Goal: Task Accomplishment & Management: Use online tool/utility

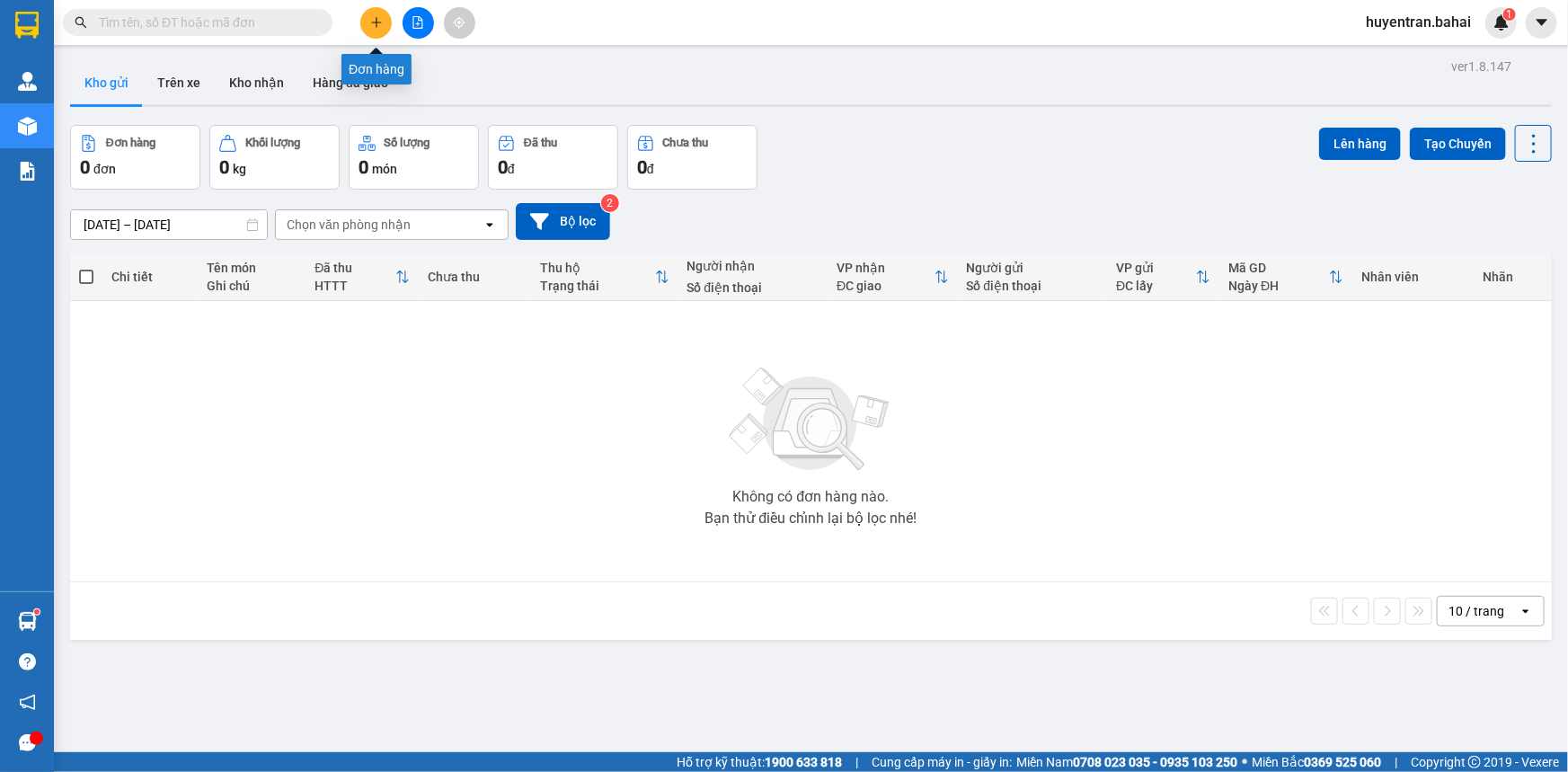
click at [375, 26] on icon "plus" at bounding box center [375, 22] width 1 height 10
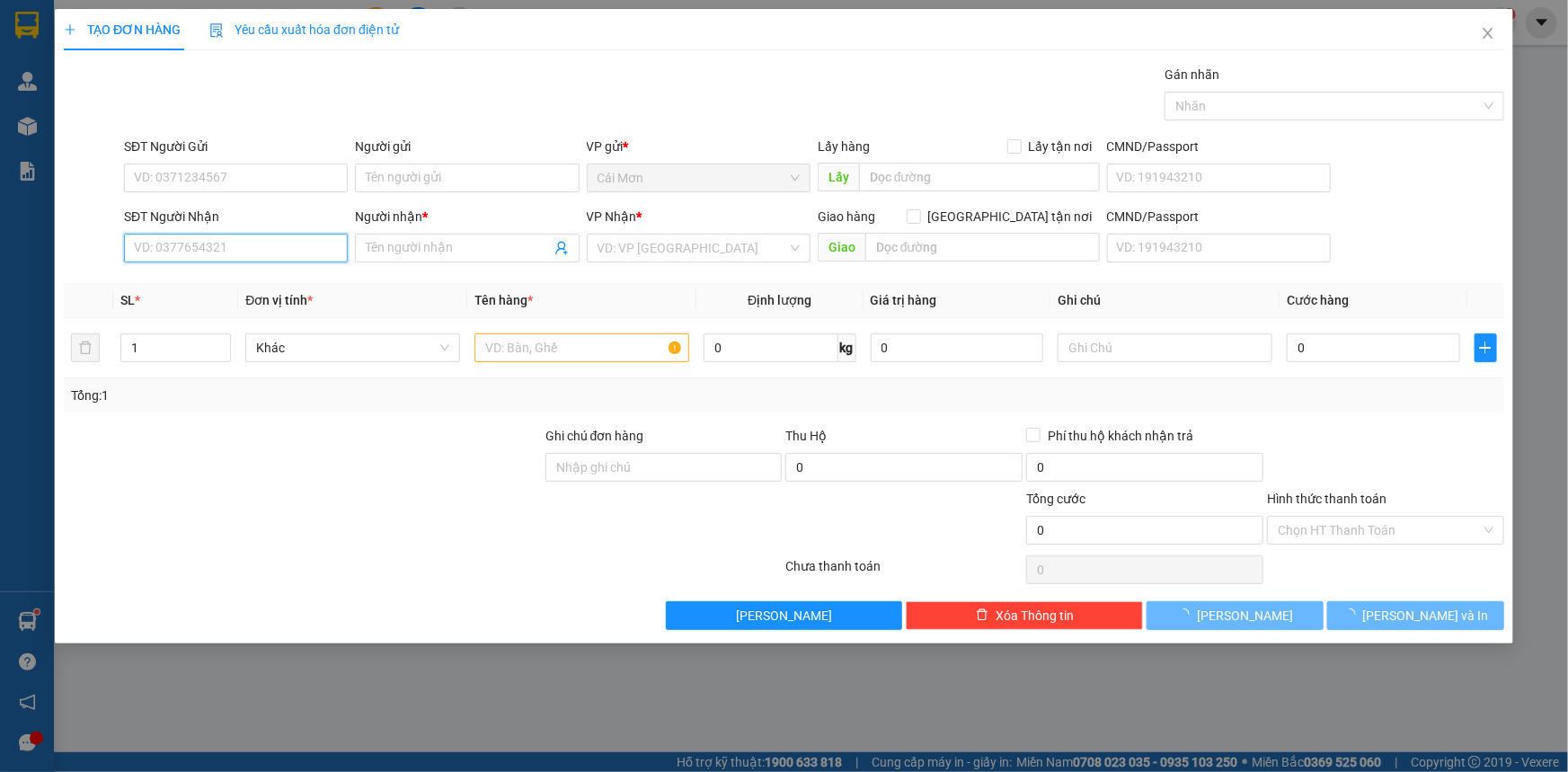
click at [293, 256] on input "SĐT Người Nhận" at bounding box center [236, 248] width 224 height 29
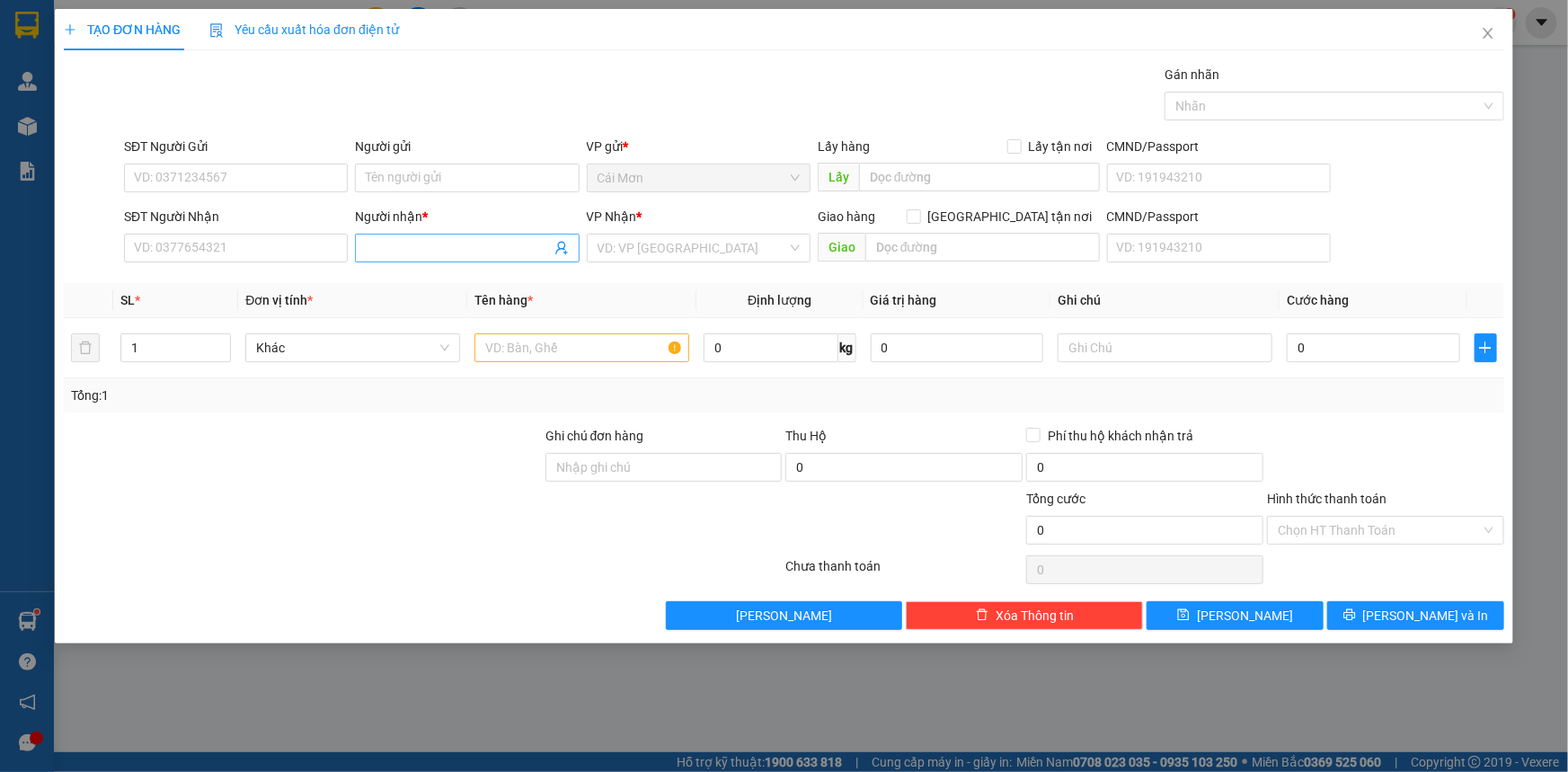
click at [459, 244] on input "Người nhận *" at bounding box center [457, 248] width 185 height 20
type input "m"
type input "Mẻ nhỏ"
click at [271, 235] on input "SĐT Người Nhận" at bounding box center [236, 248] width 224 height 29
type input "0354683459"
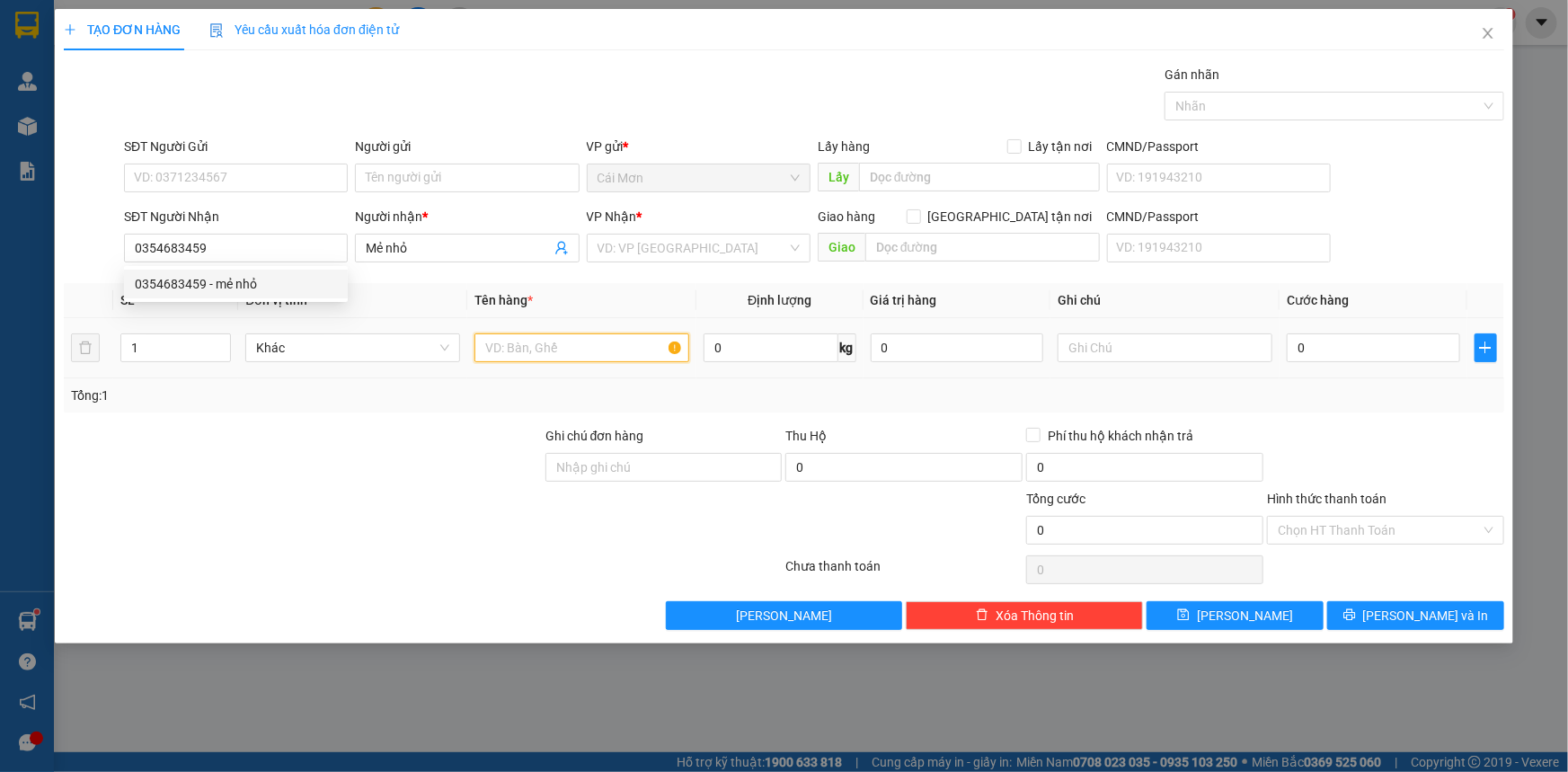
click at [591, 359] on input "text" at bounding box center [581, 347] width 215 height 29
type input "bao thư"
click at [1330, 352] on input "0" at bounding box center [1374, 347] width 174 height 29
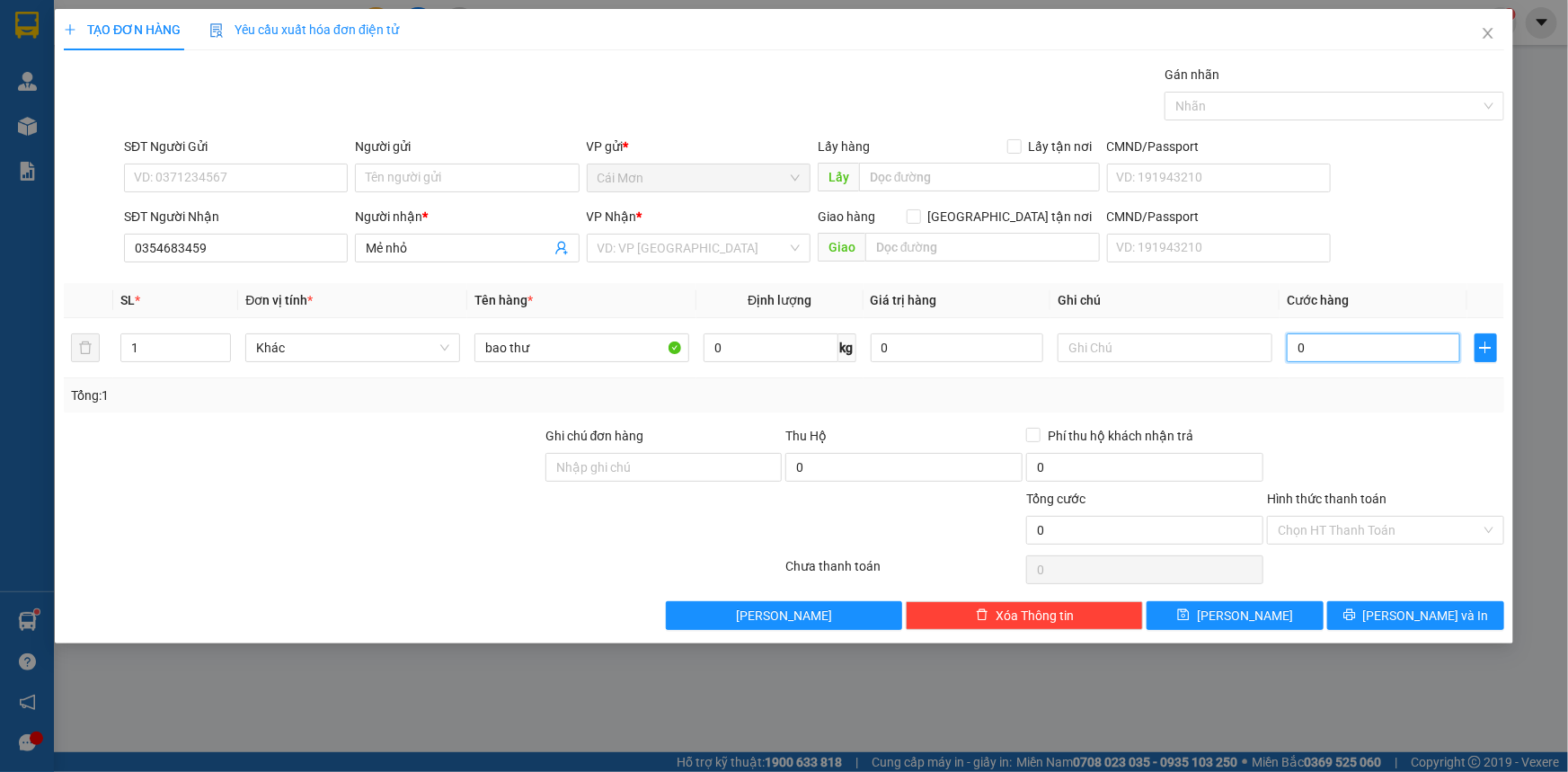
type input "2"
type input "20"
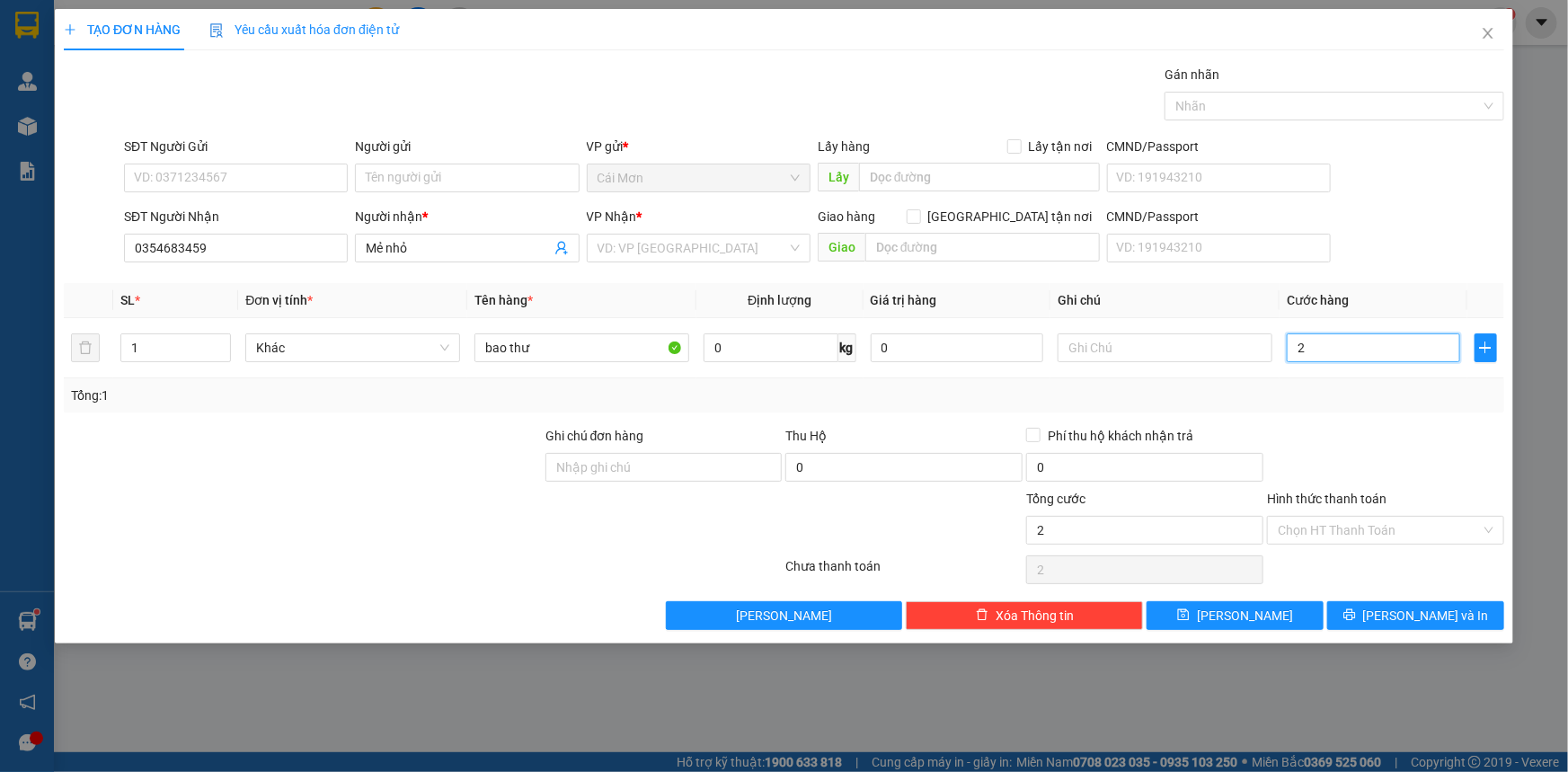
type input "20"
type input "200"
type input "2.000"
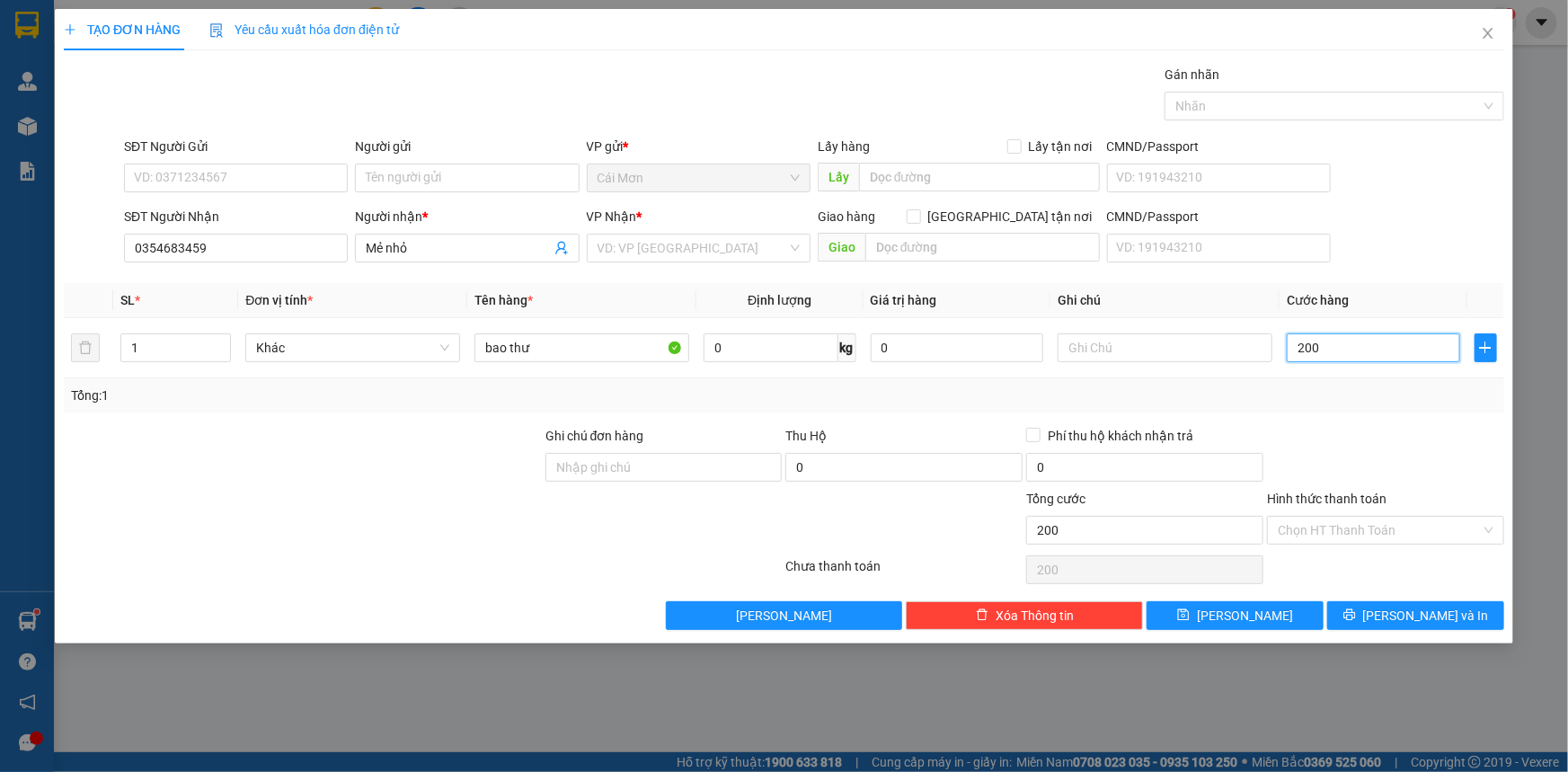
type input "2.000"
type input "20.000"
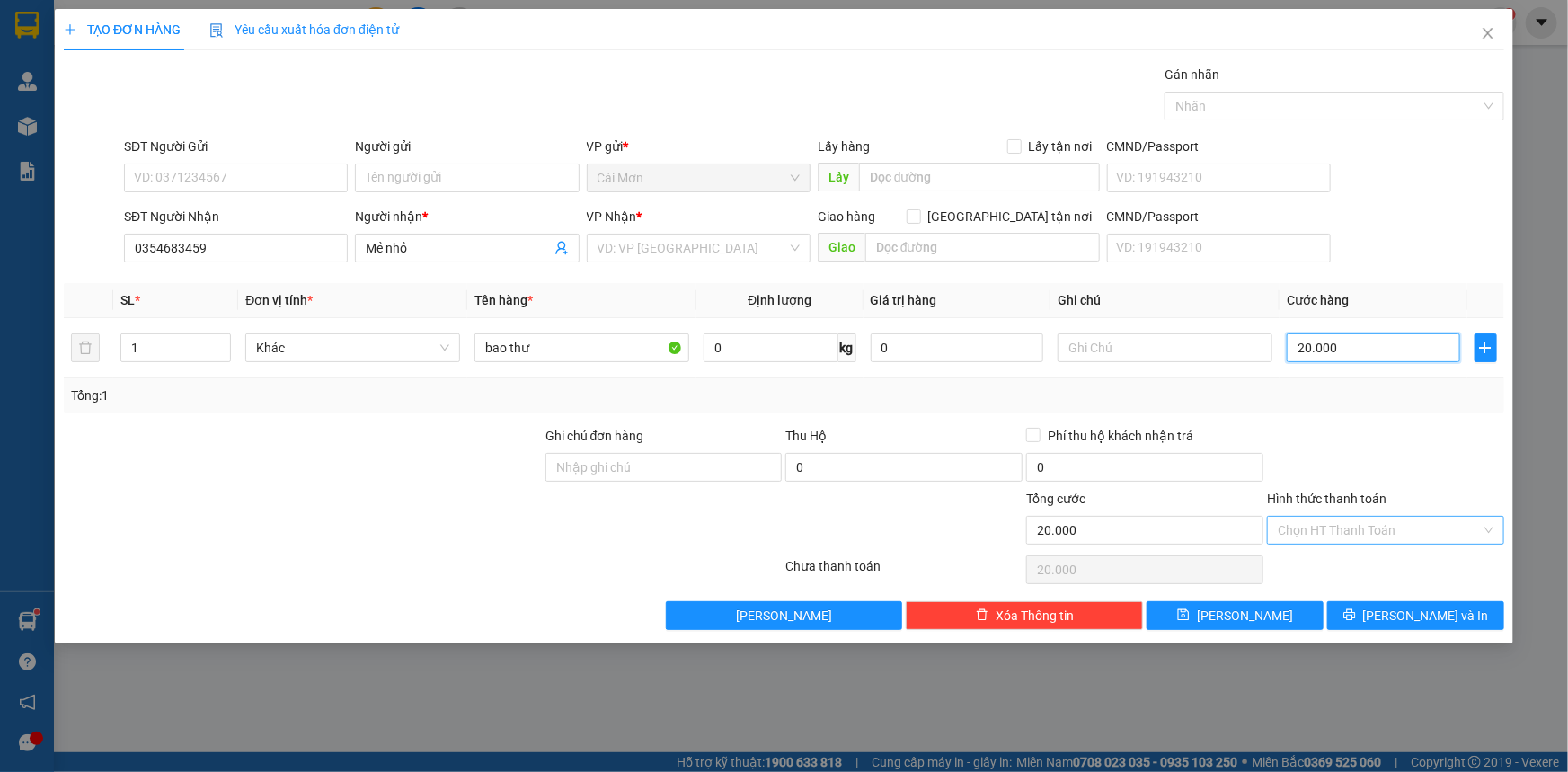
type input "20.000"
click at [1350, 521] on input "Hình thức thanh toán" at bounding box center [1380, 530] width 203 height 27
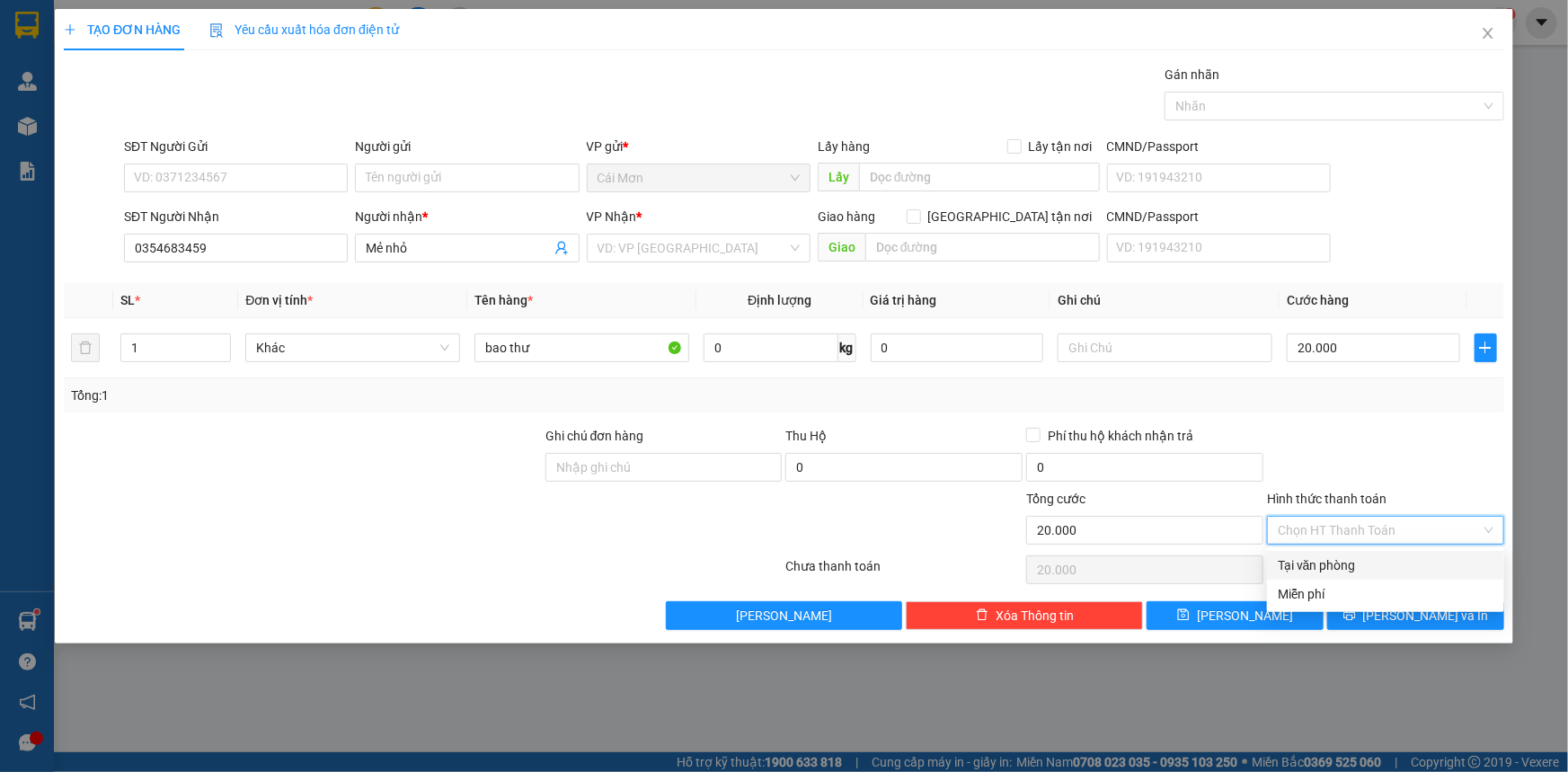
click at [1353, 566] on div "Tại văn phòng" at bounding box center [1386, 565] width 216 height 20
type input "0"
click at [715, 252] on input "search" at bounding box center [692, 248] width 190 height 27
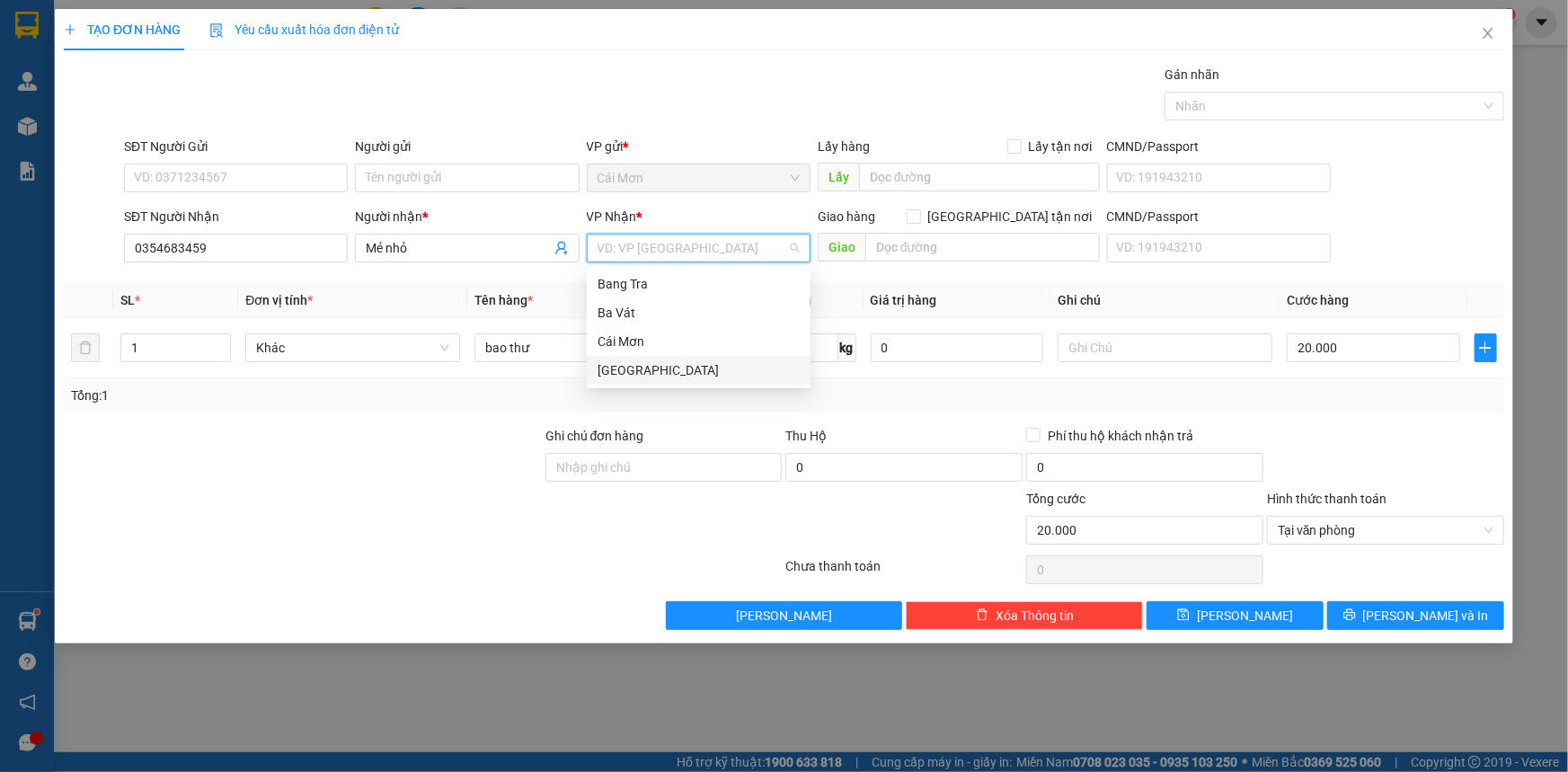
click at [710, 377] on div "Sài Gòn" at bounding box center [698, 370] width 203 height 20
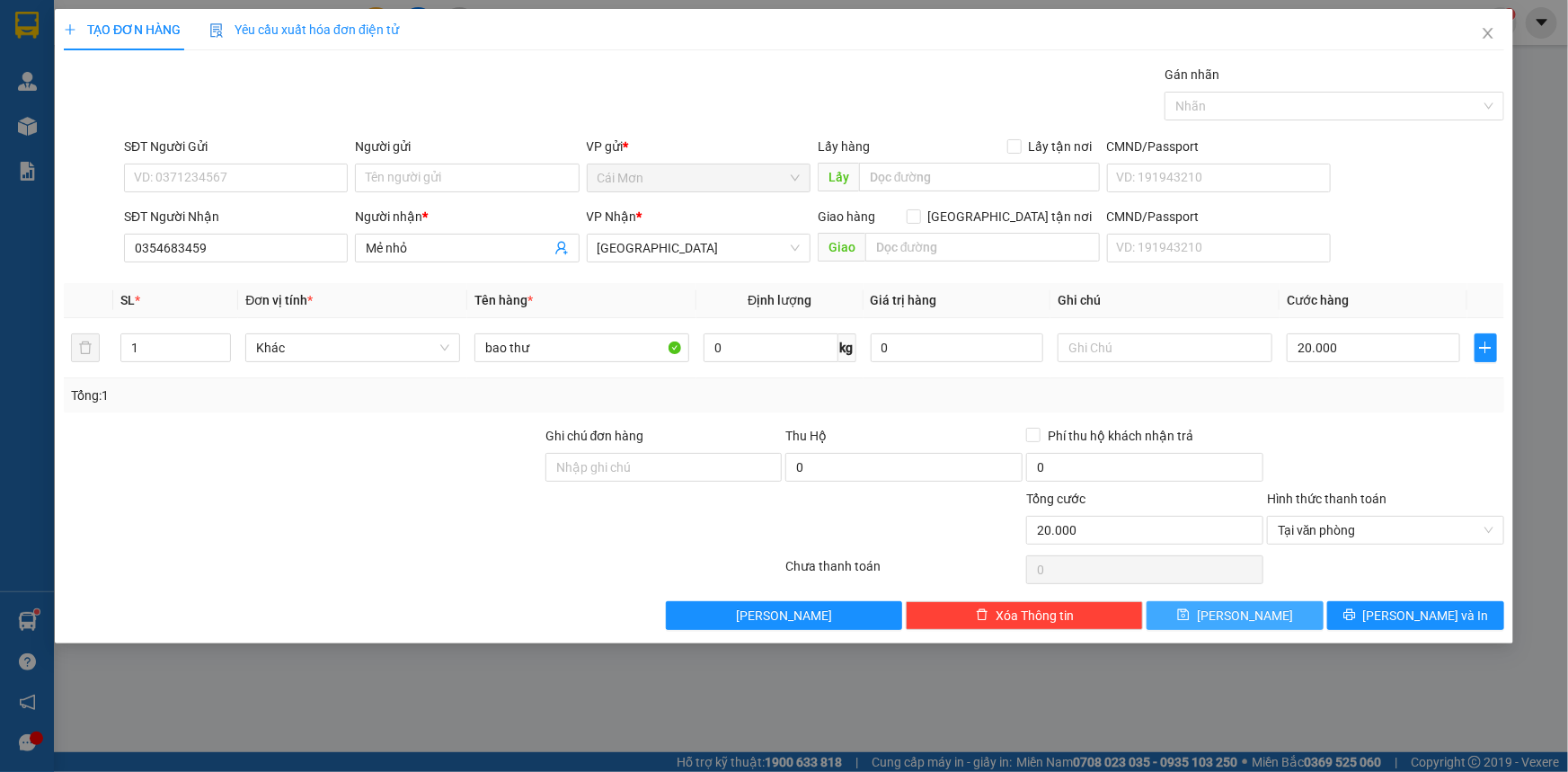
click at [1190, 615] on icon "save" at bounding box center [1184, 615] width 13 height 13
type input "0"
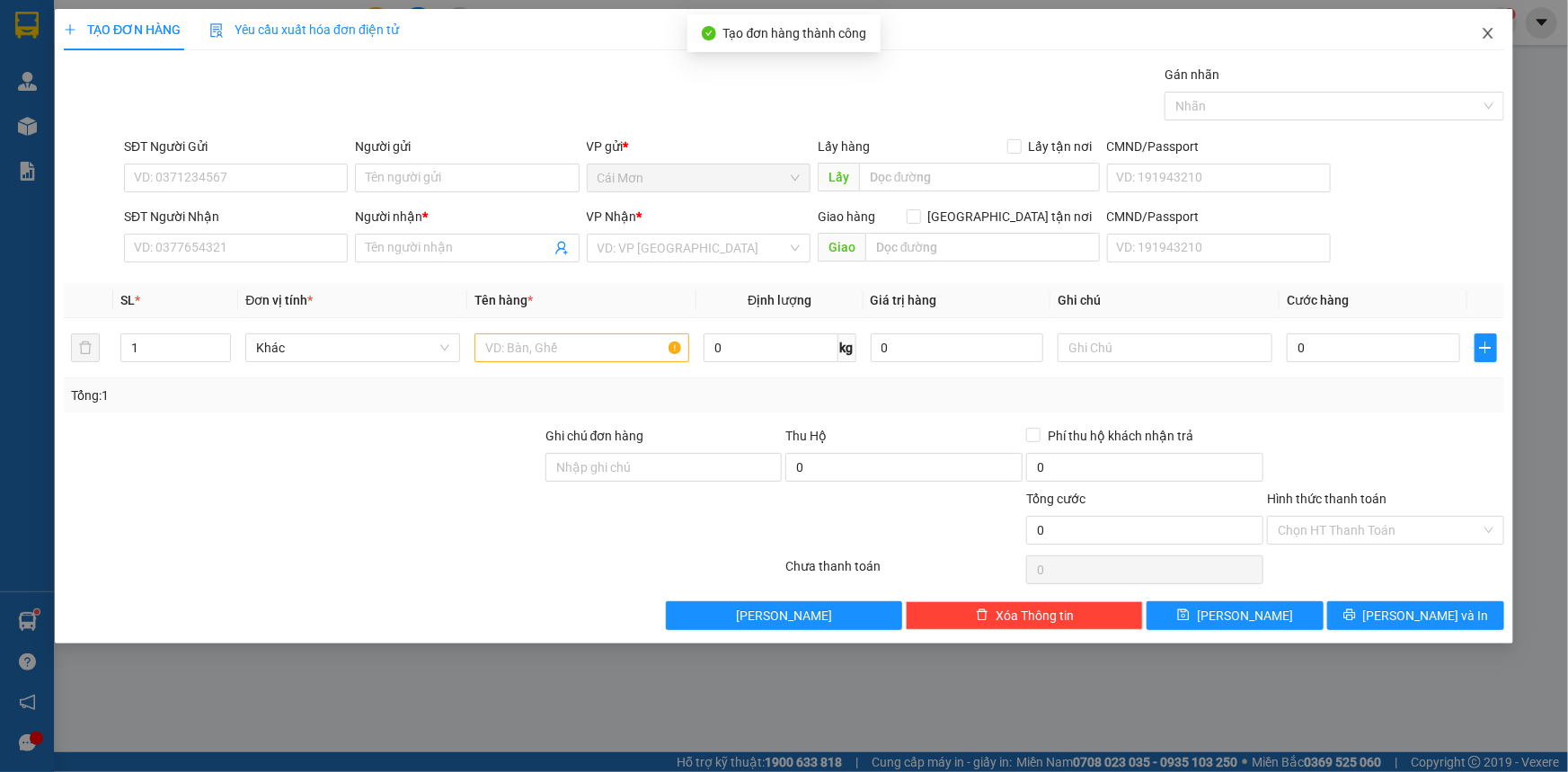
click at [1481, 29] on icon "close" at bounding box center [1488, 33] width 14 height 14
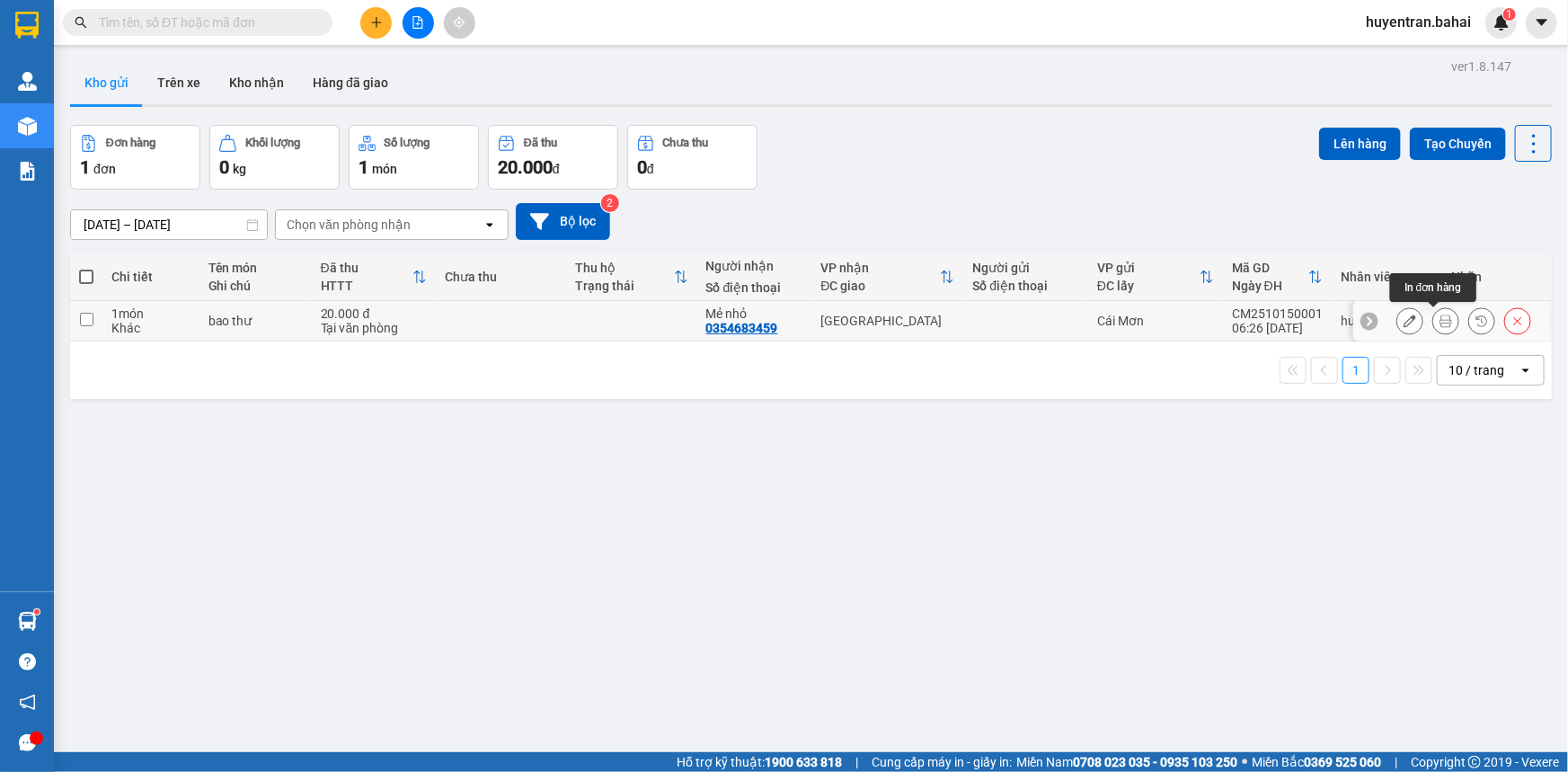
click at [1434, 319] on button at bounding box center [1446, 320] width 25 height 31
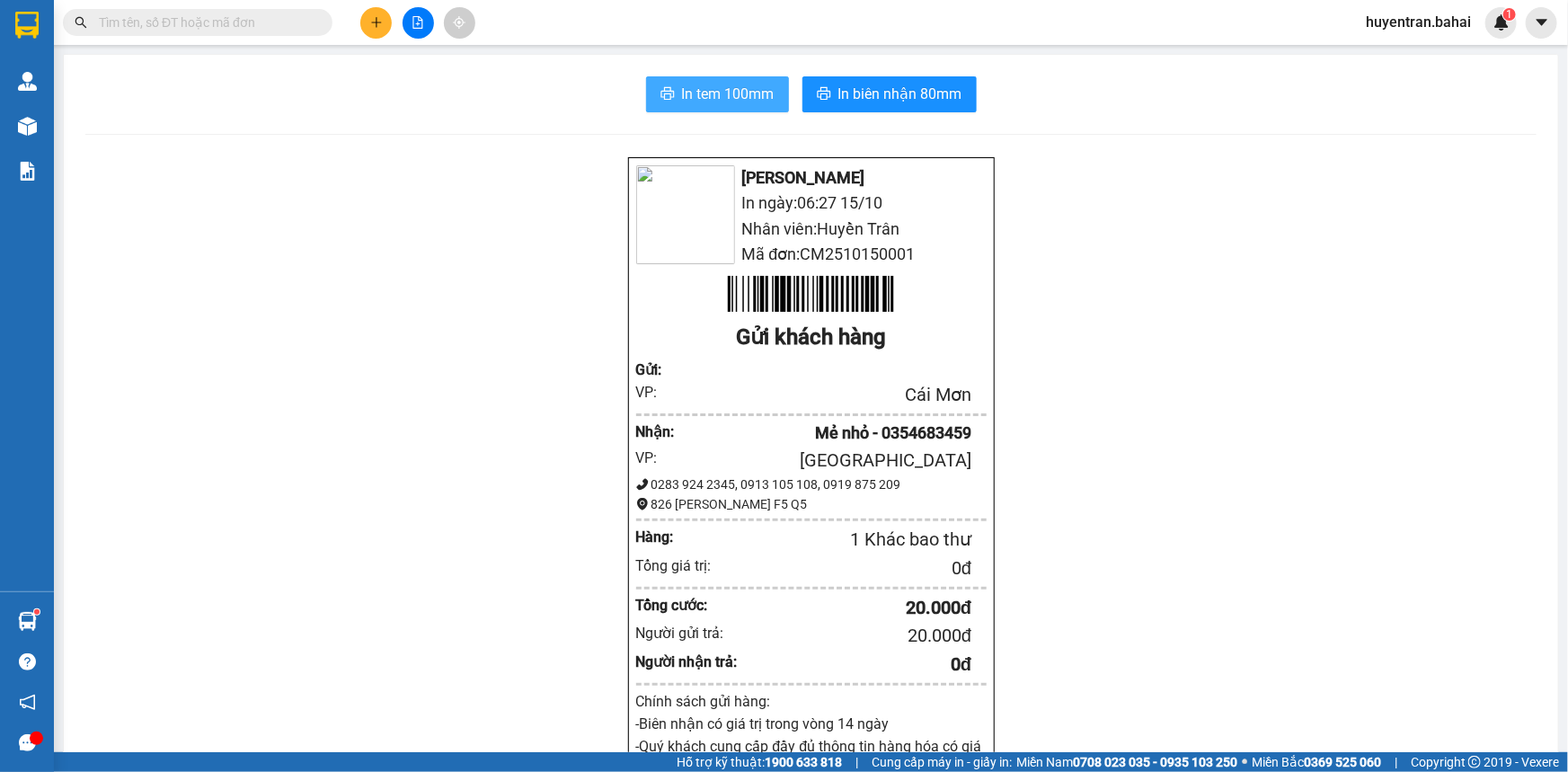
click at [707, 87] on span "In tem 100mm" at bounding box center [728, 94] width 93 height 22
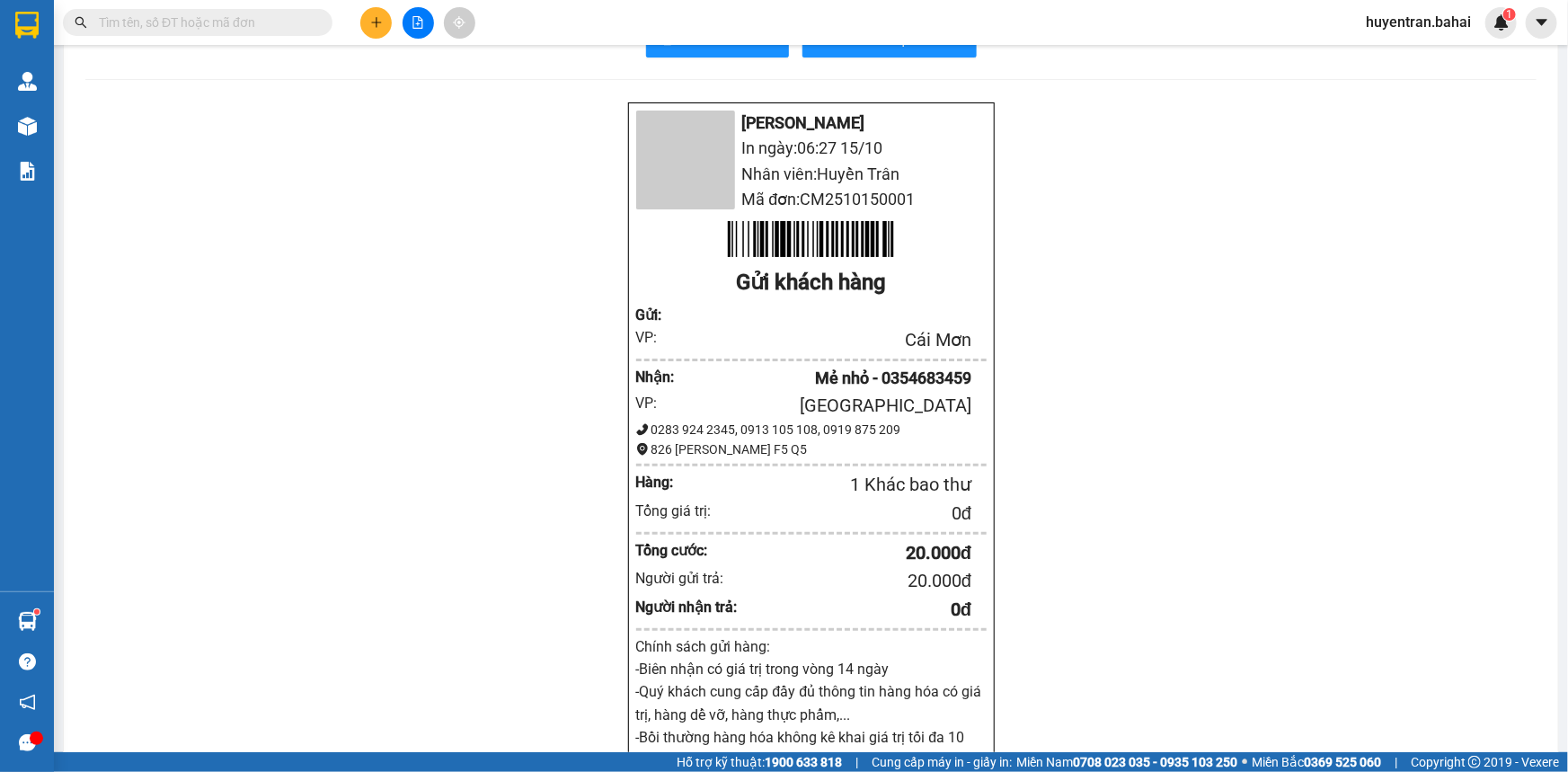
scroll to position [81, 0]
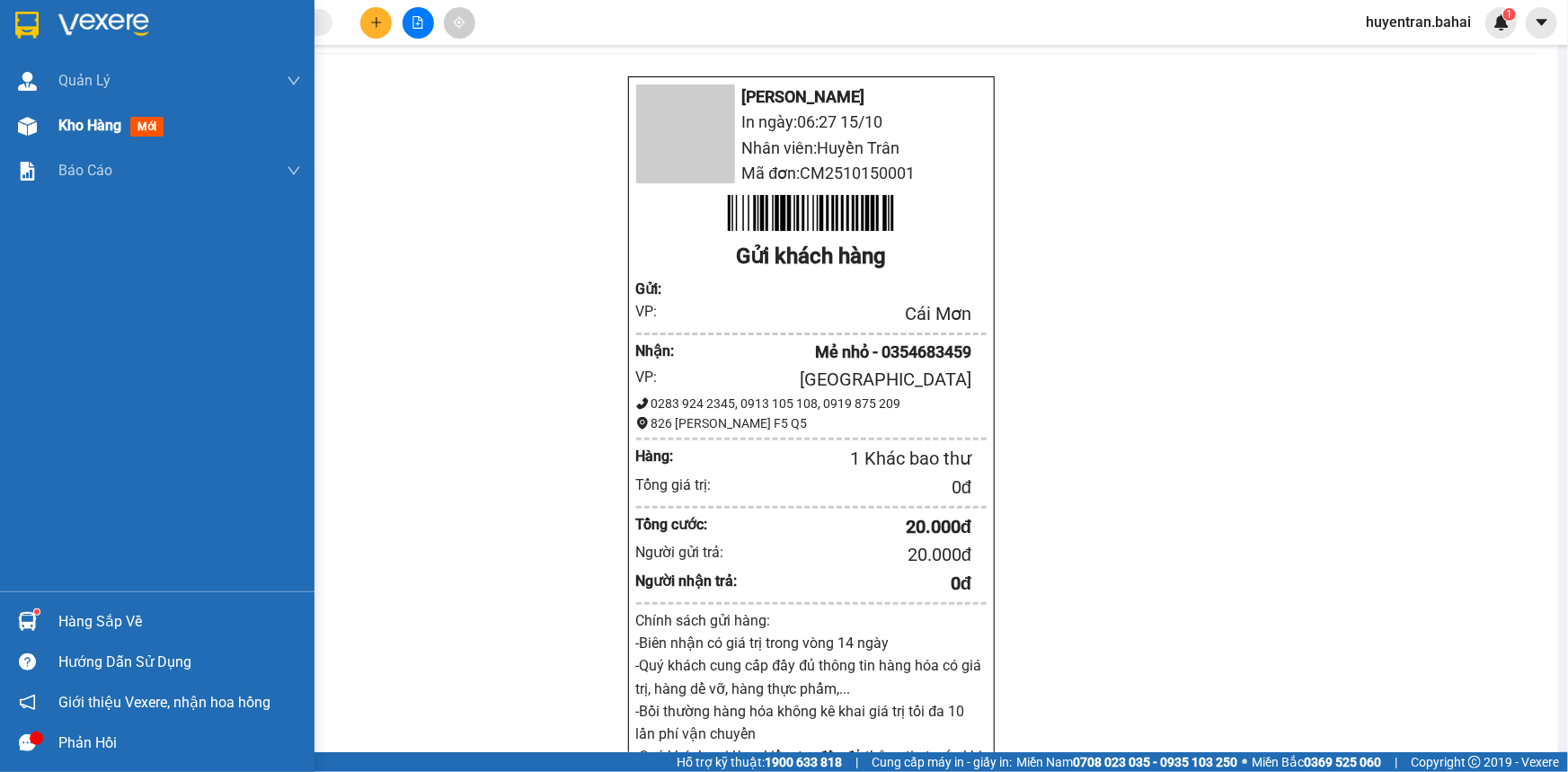
click at [100, 120] on span "Kho hàng" at bounding box center [90, 125] width 63 height 17
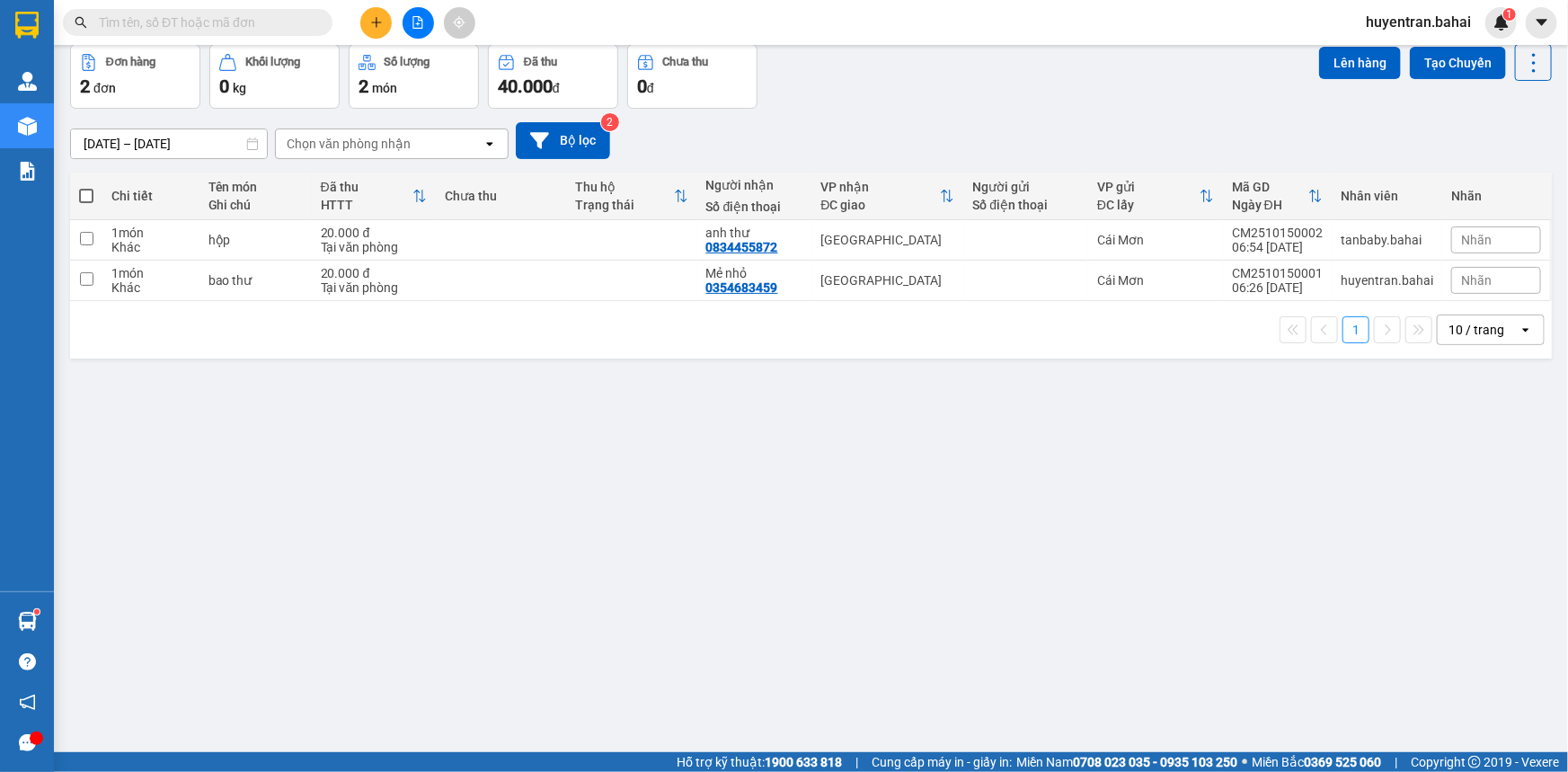
drag, startPoint x: 86, startPoint y: 192, endPoint x: 108, endPoint y: 181, distance: 24.6
click at [90, 190] on span at bounding box center [86, 196] width 14 height 14
click at [86, 187] on input "checkbox" at bounding box center [86, 187] width 0 height 0
checkbox input "true"
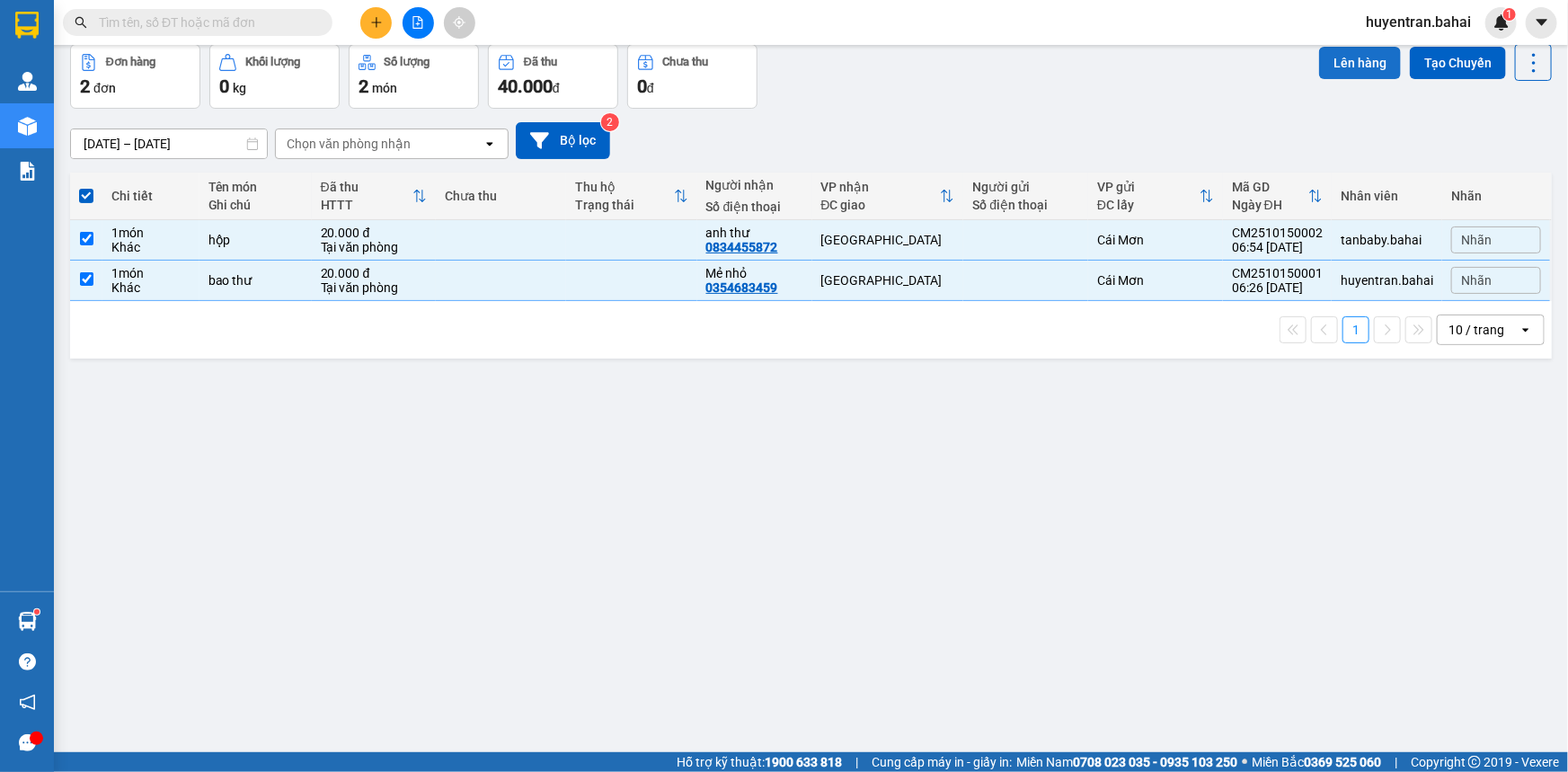
click at [1339, 66] on button "Lên hàng" at bounding box center [1360, 63] width 82 height 32
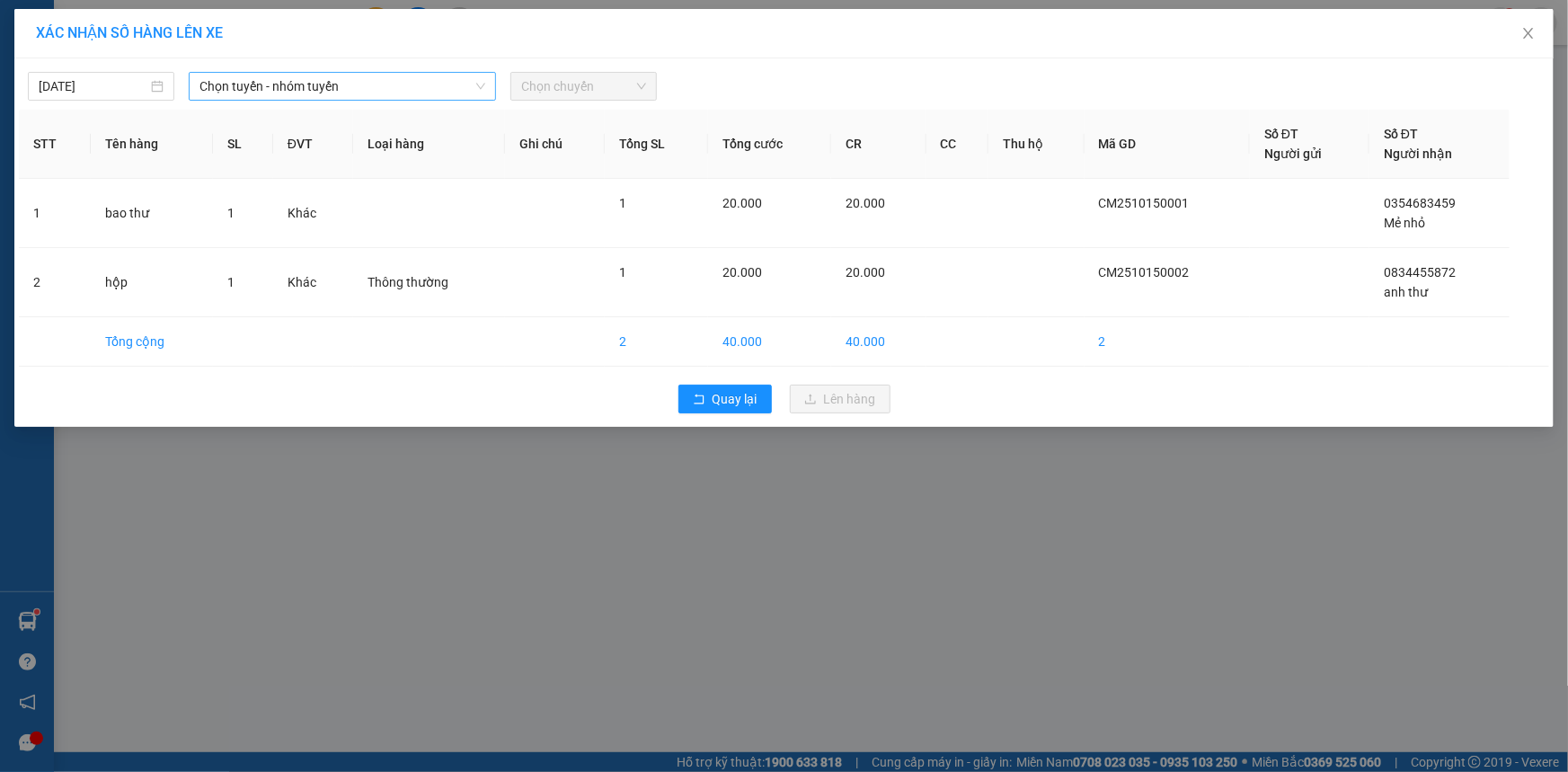
click at [282, 95] on span "Chọn tuyến - nhóm tuyến" at bounding box center [343, 86] width 286 height 27
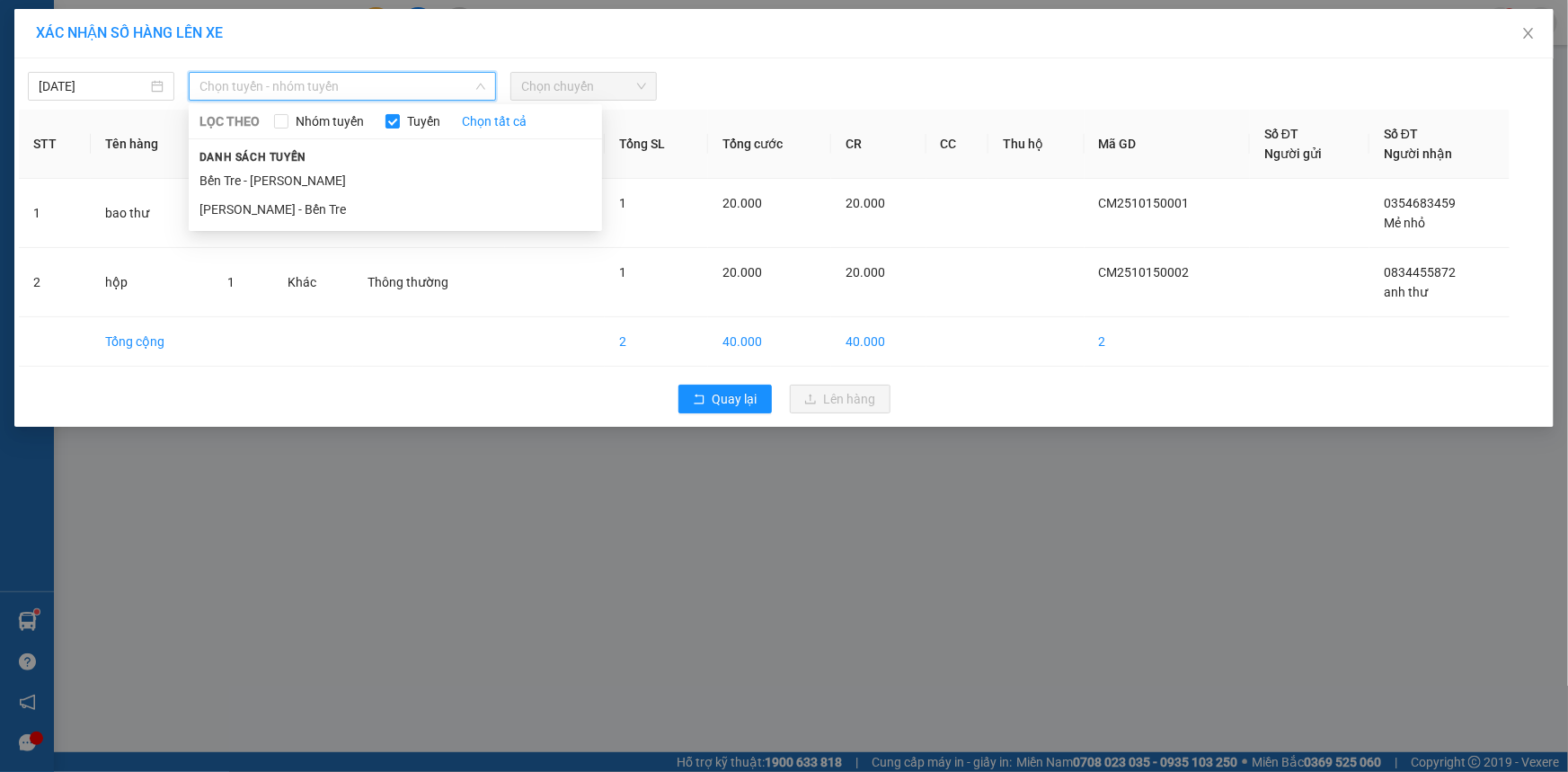
drag, startPoint x: 277, startPoint y: 175, endPoint x: 390, endPoint y: 139, distance: 118.6
click at [293, 168] on li "Bến Tre - Hồ Chí Minh" at bounding box center [395, 181] width 413 height 29
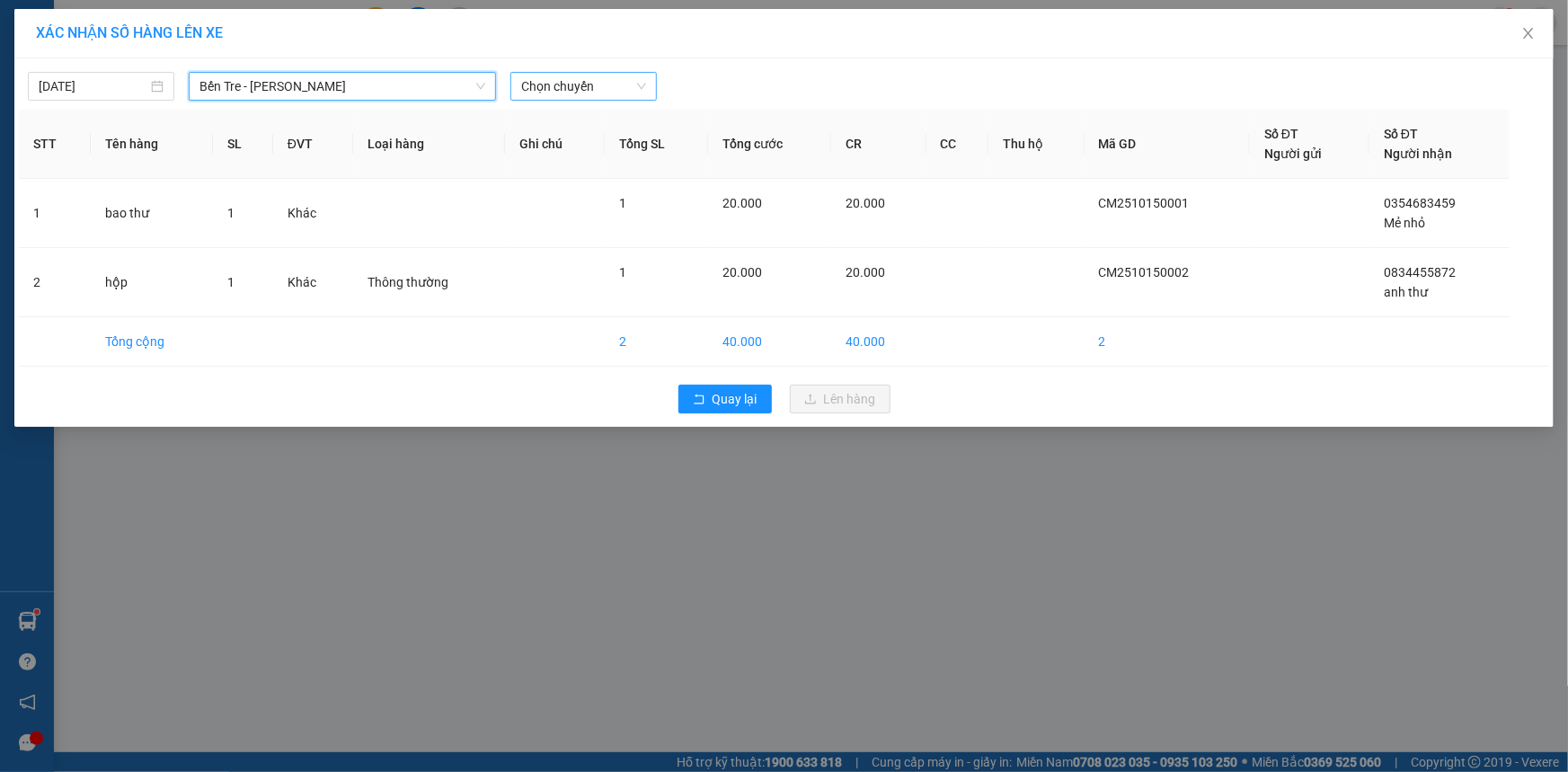
click at [548, 87] on span "Chọn chuyến" at bounding box center [583, 86] width 125 height 27
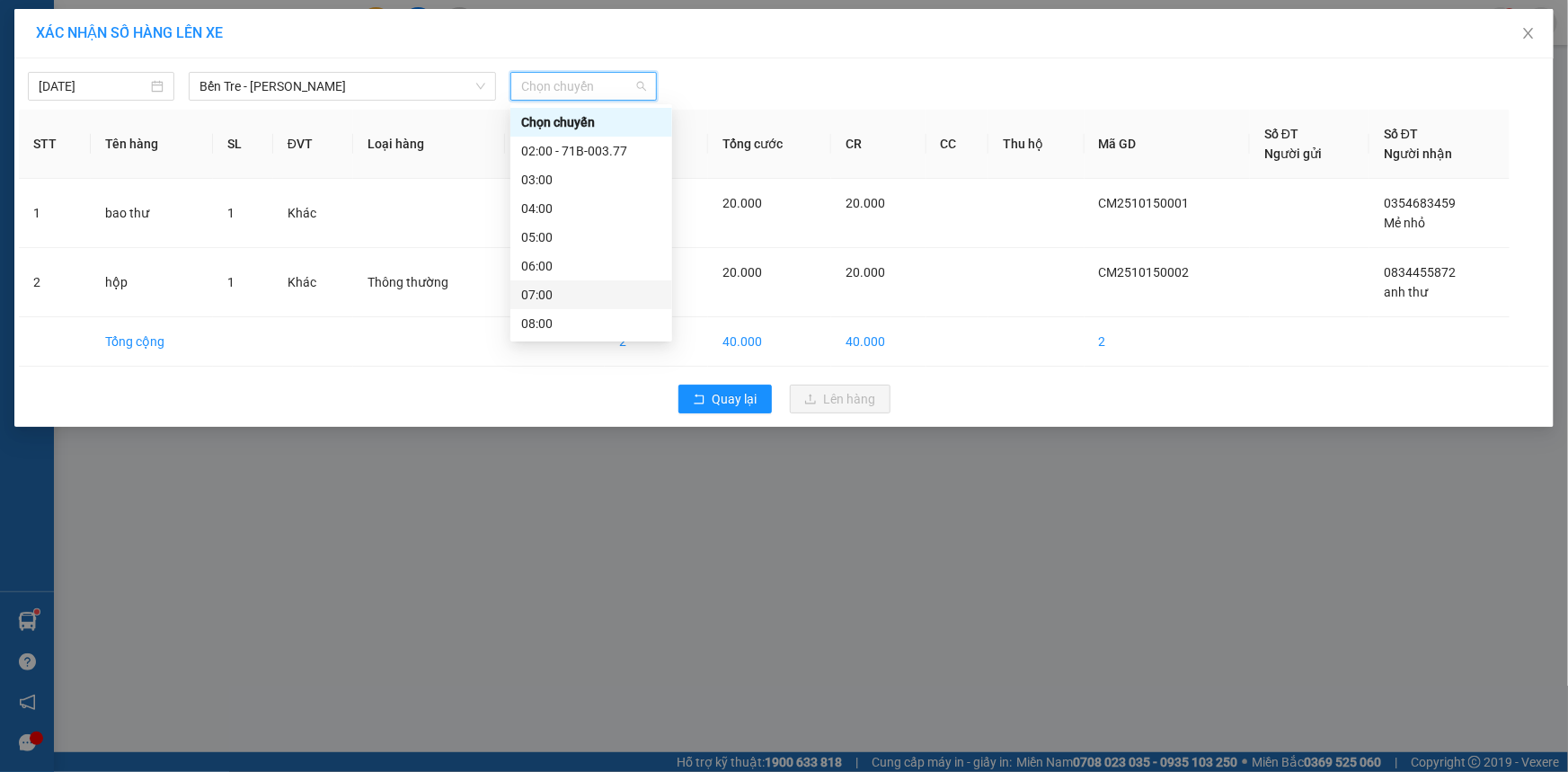
click at [564, 290] on div "07:00" at bounding box center [591, 295] width 140 height 20
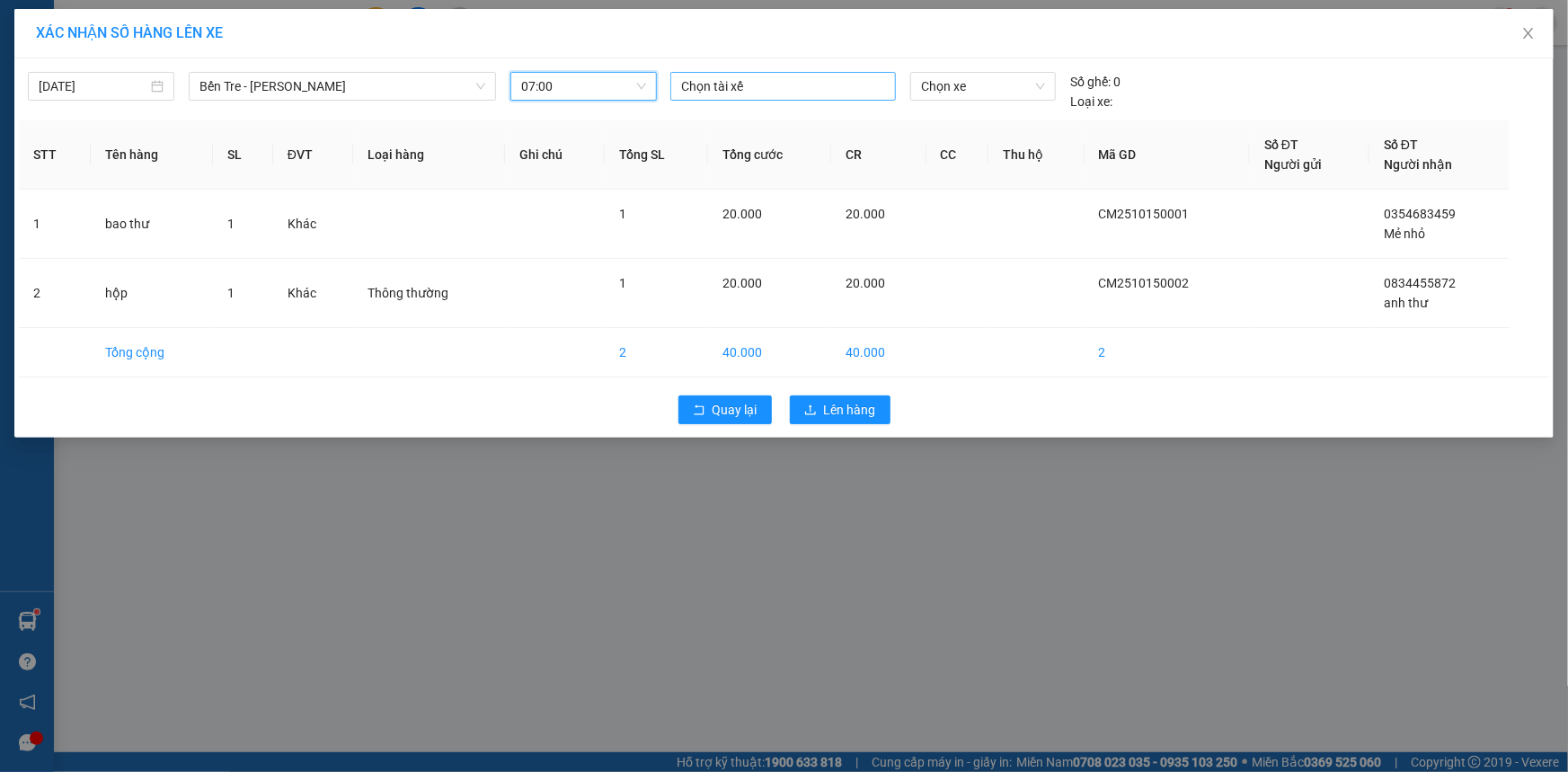
click at [844, 89] on div at bounding box center [783, 86] width 217 height 22
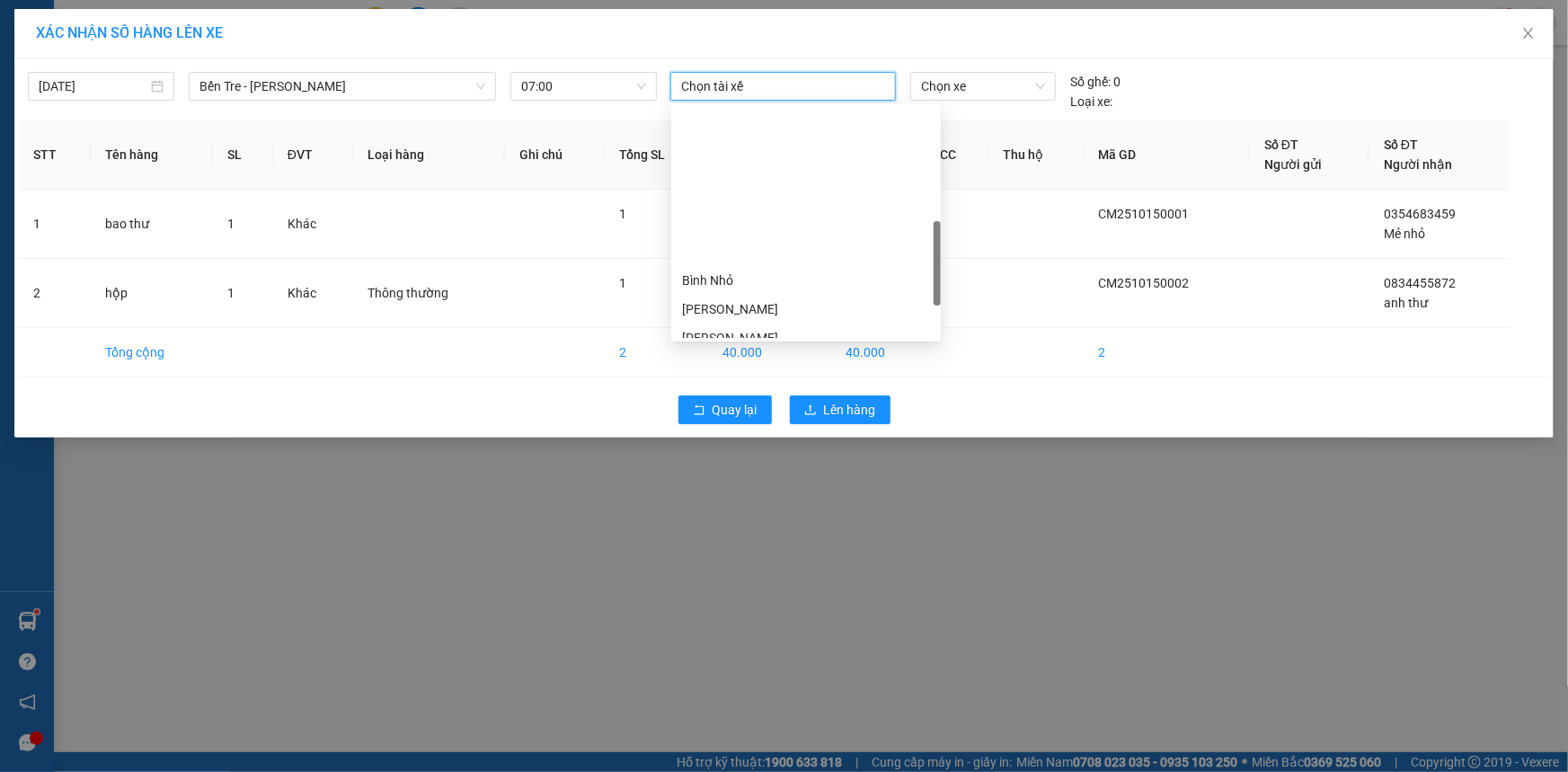
scroll to position [408, 0]
click at [792, 117] on div "Bình Nhỏ" at bounding box center [807, 117] width 248 height 20
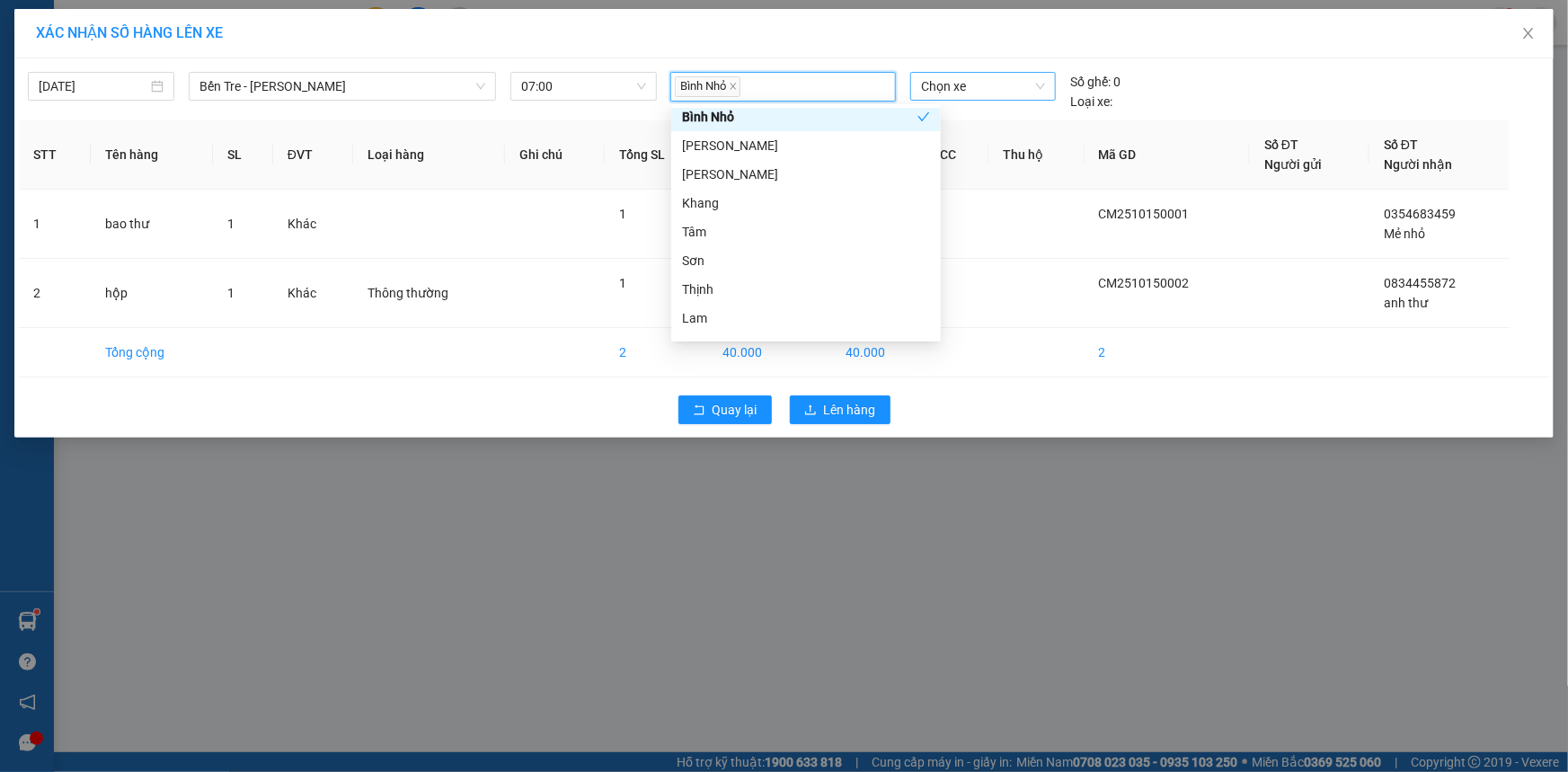
click at [969, 90] on span "Chọn xe" at bounding box center [983, 86] width 124 height 27
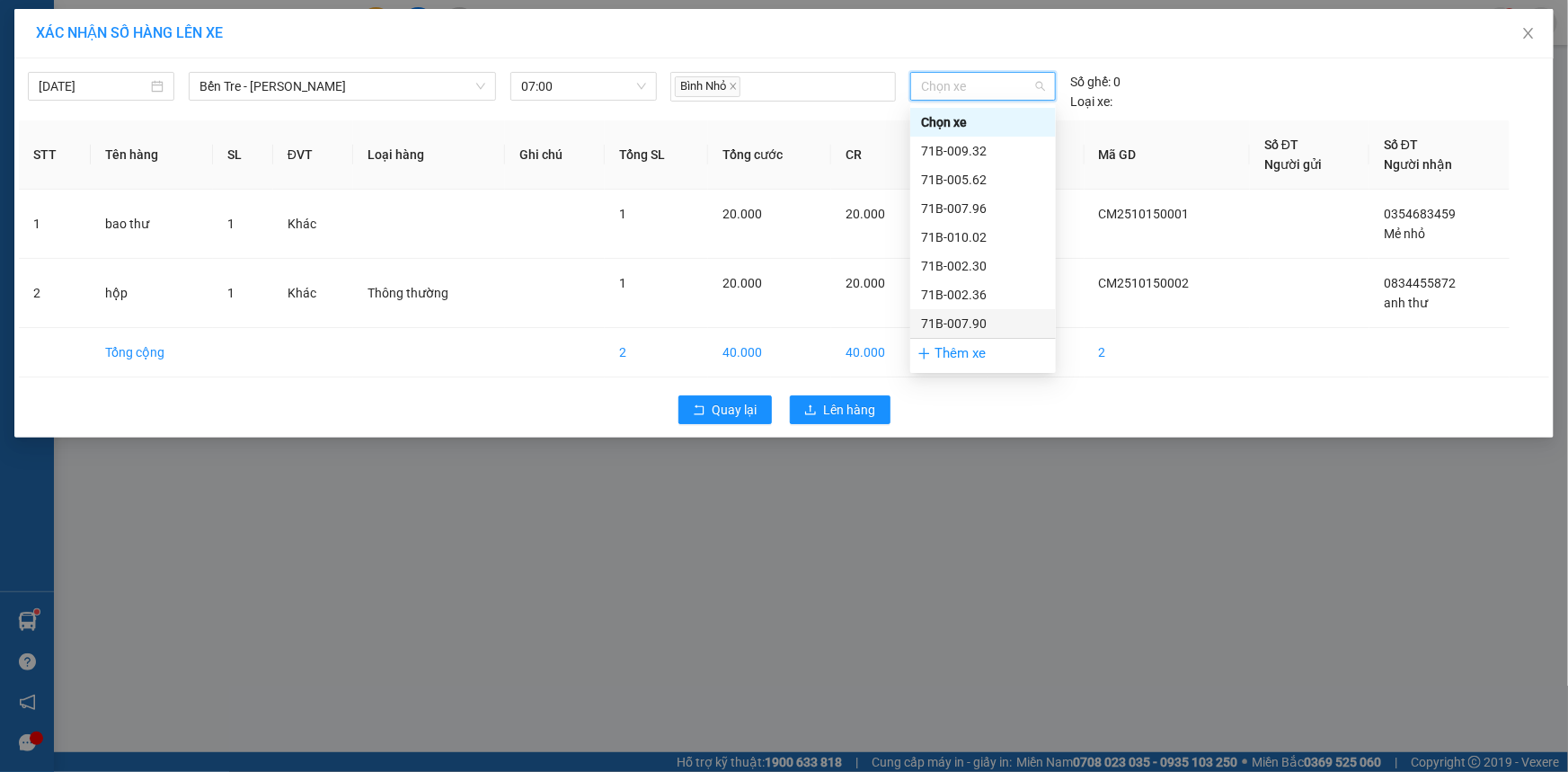
click at [1001, 322] on div "71B-007.90" at bounding box center [983, 323] width 124 height 20
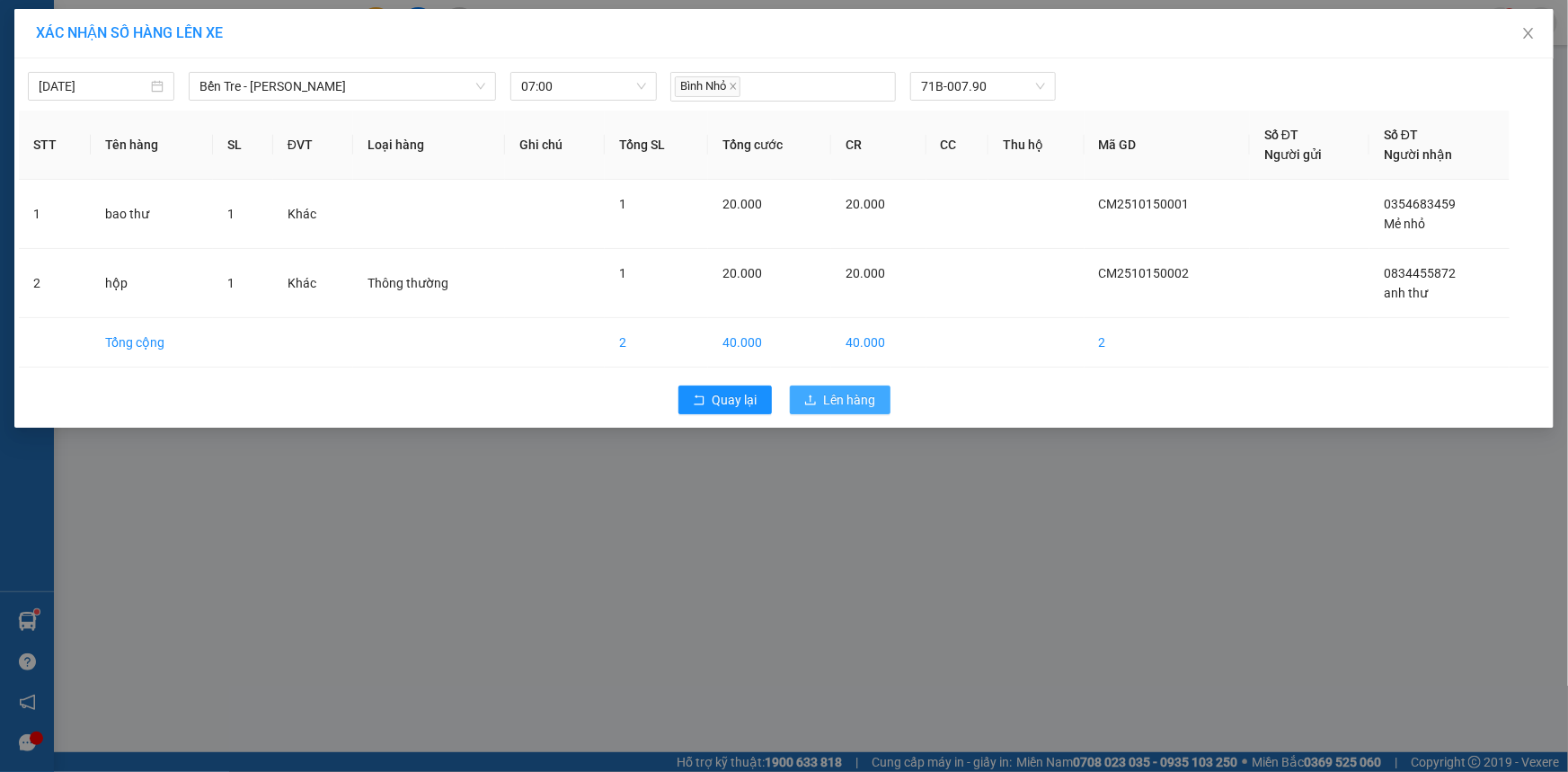
click at [882, 396] on button "Lên hàng" at bounding box center [841, 399] width 101 height 29
